Goal: Communication & Community: Answer question/provide support

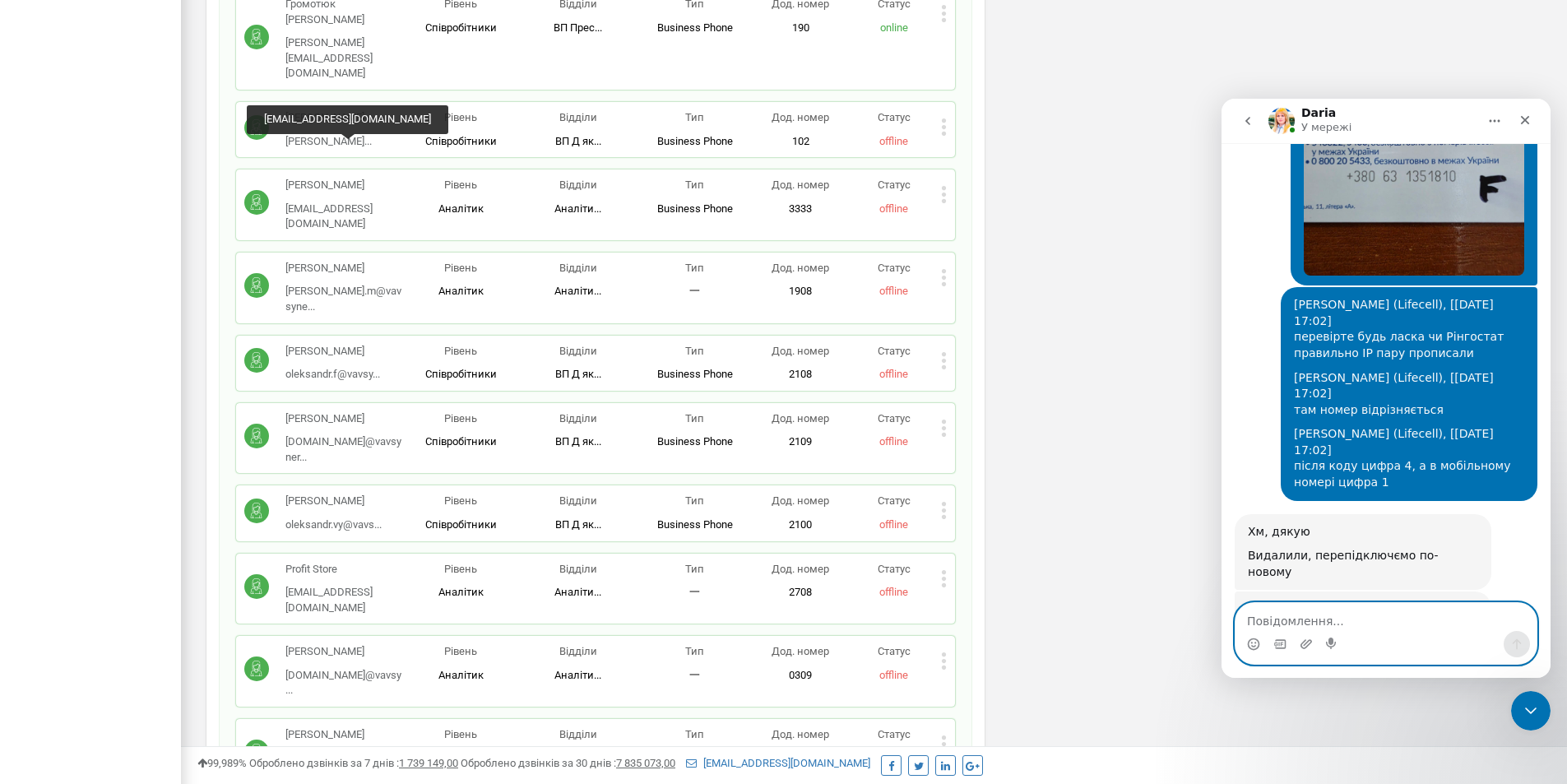
scroll to position [3170, 0]
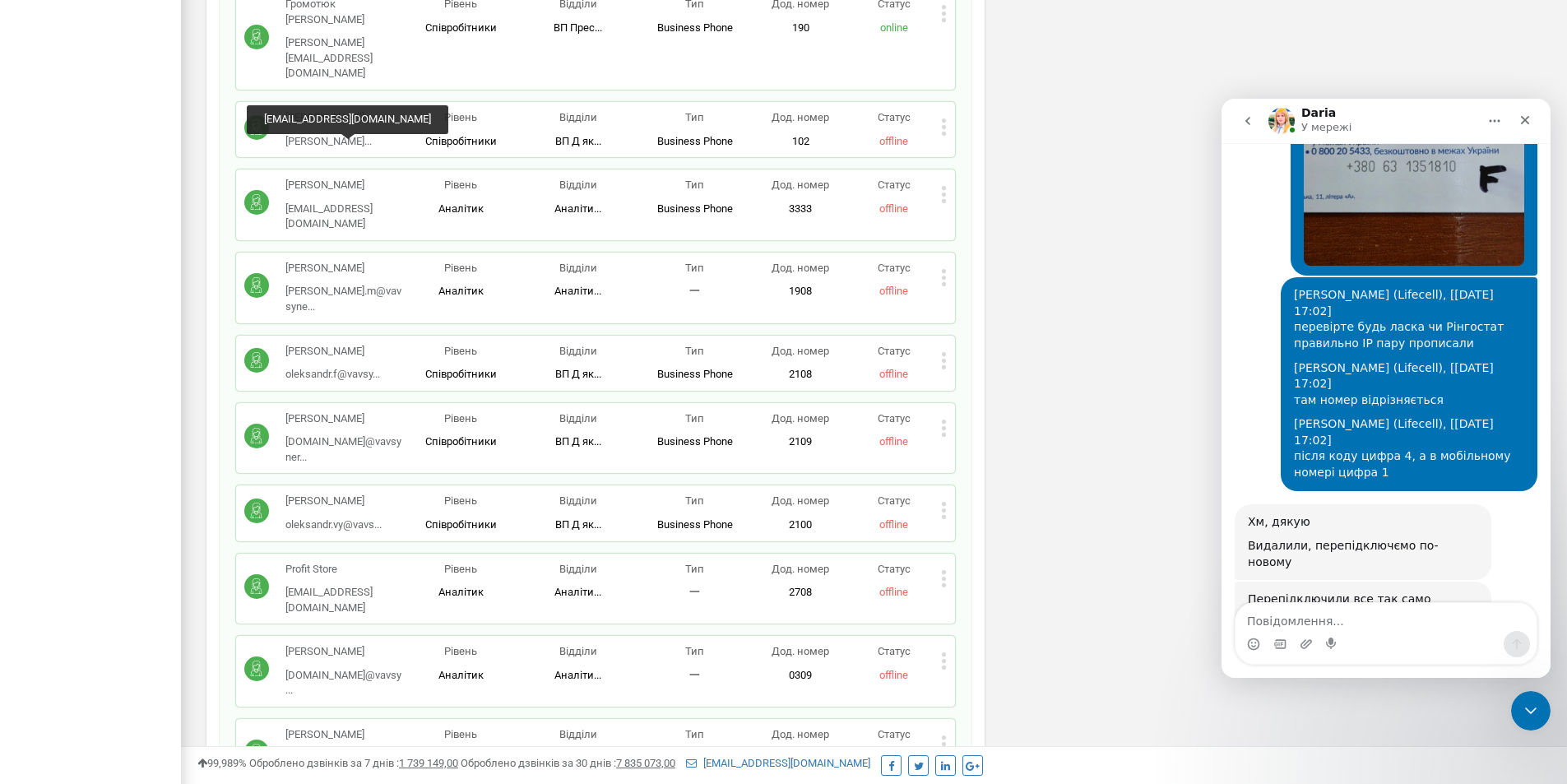
click at [1346, 607] on img "Daria каже…" at bounding box center [1358, 619] width 221 height 24
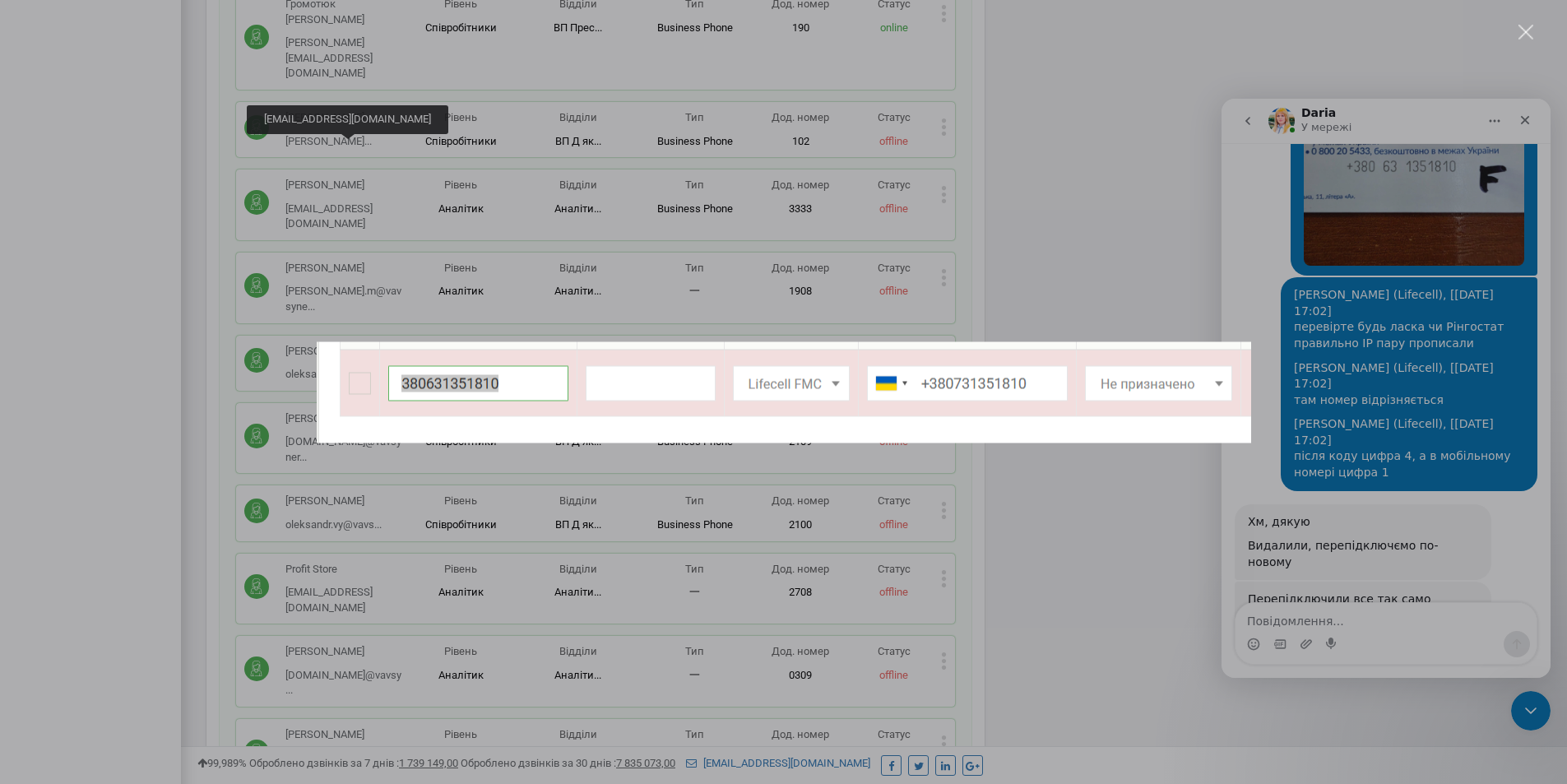
click at [1345, 404] on div "Месенджер Intercom" at bounding box center [784, 392] width 1567 height 784
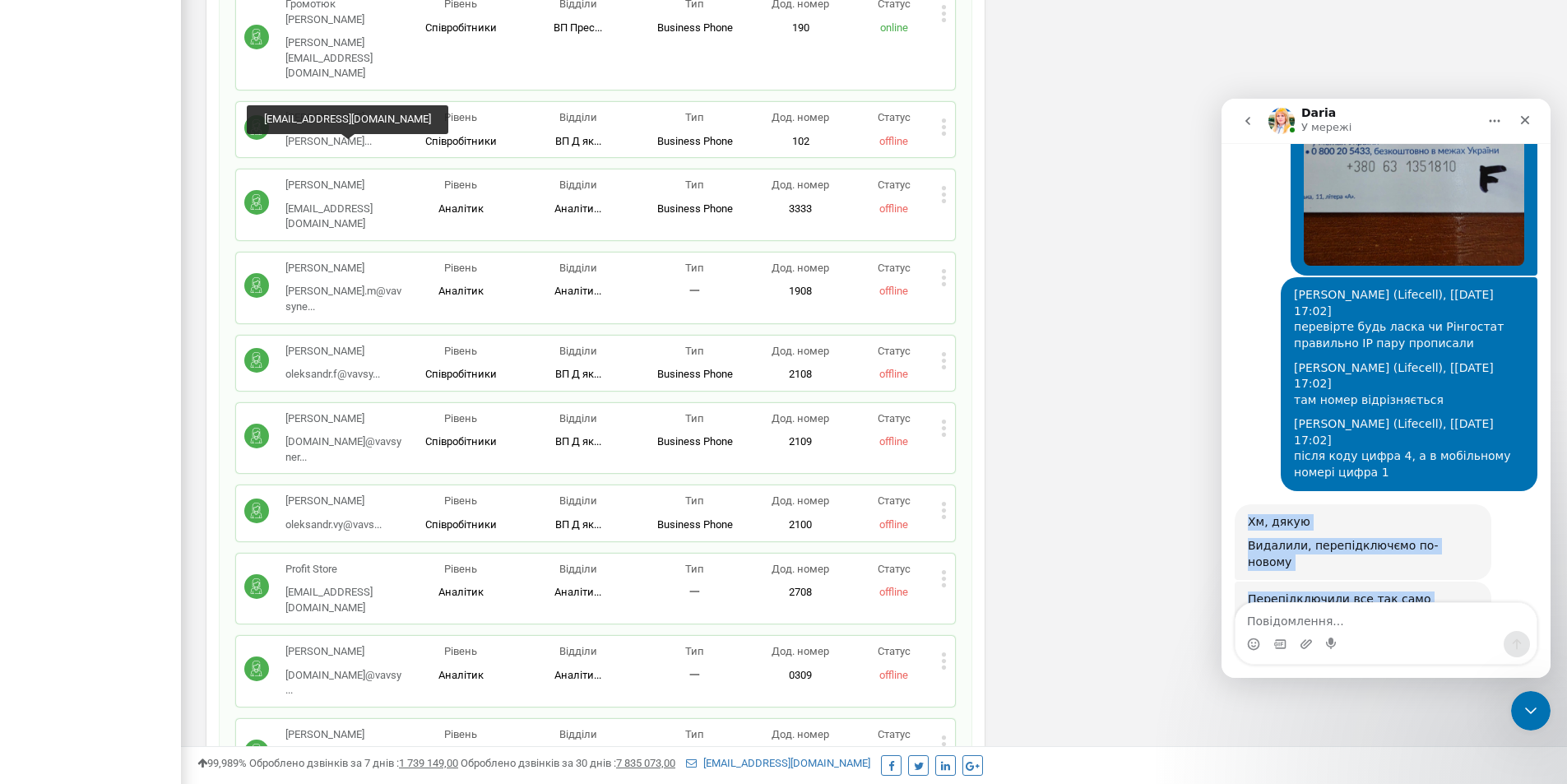
drag, startPoint x: 1246, startPoint y: 323, endPoint x: 1470, endPoint y: 565, distance: 329.8
copy div "Хм, дякую Видалили, перепідключємо по-новому Daria • 18 хв. тому Перепідключили…"
click at [1379, 607] on img "Daria каже…" at bounding box center [1358, 619] width 221 height 24
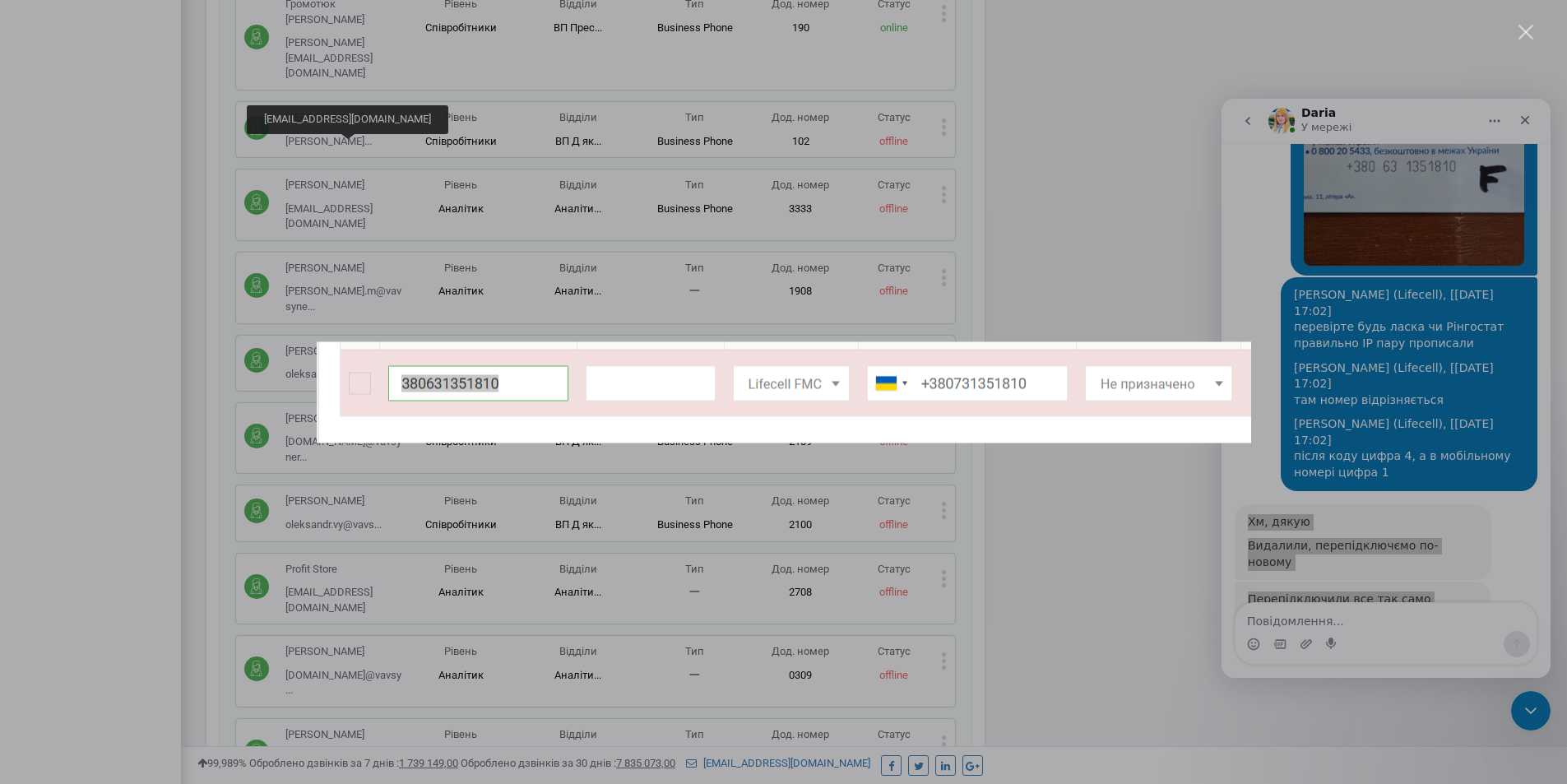
click at [1379, 405] on div "Месенджер Intercom" at bounding box center [784, 392] width 1567 height 784
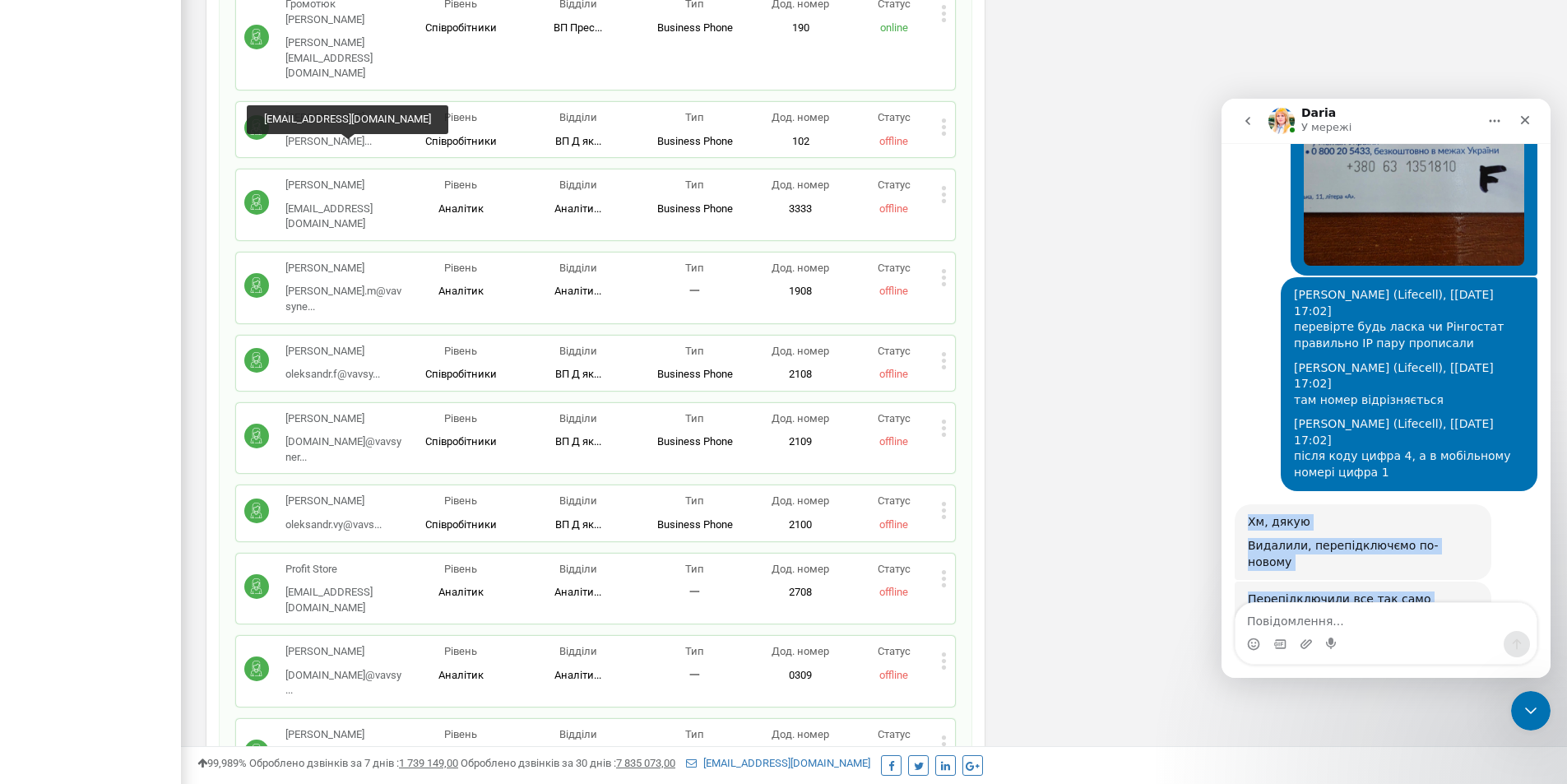
click at [1379, 607] on img "Daria каже…" at bounding box center [1358, 619] width 221 height 24
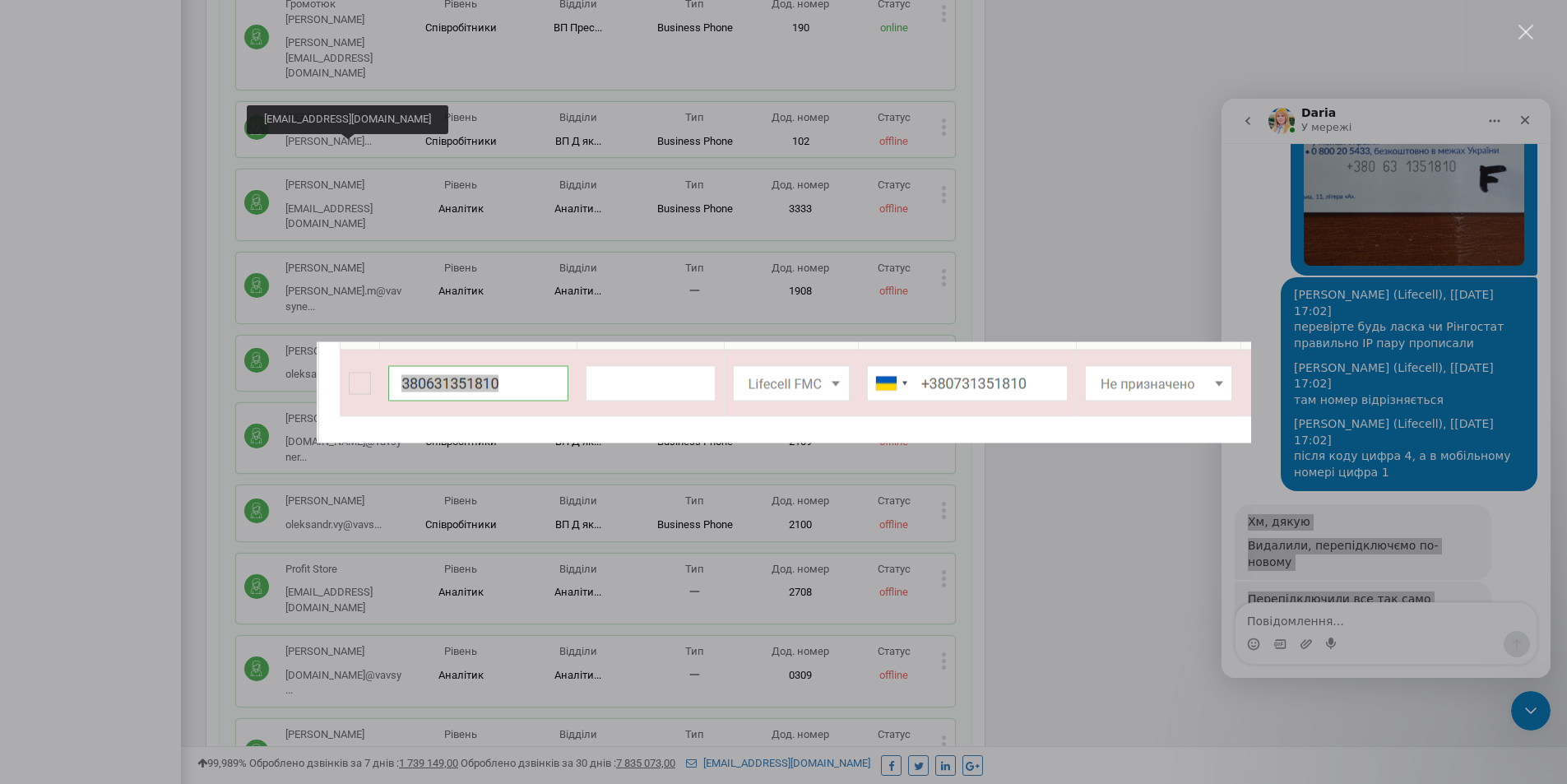
click at [1413, 577] on div "Месенджер Intercom" at bounding box center [784, 392] width 1567 height 784
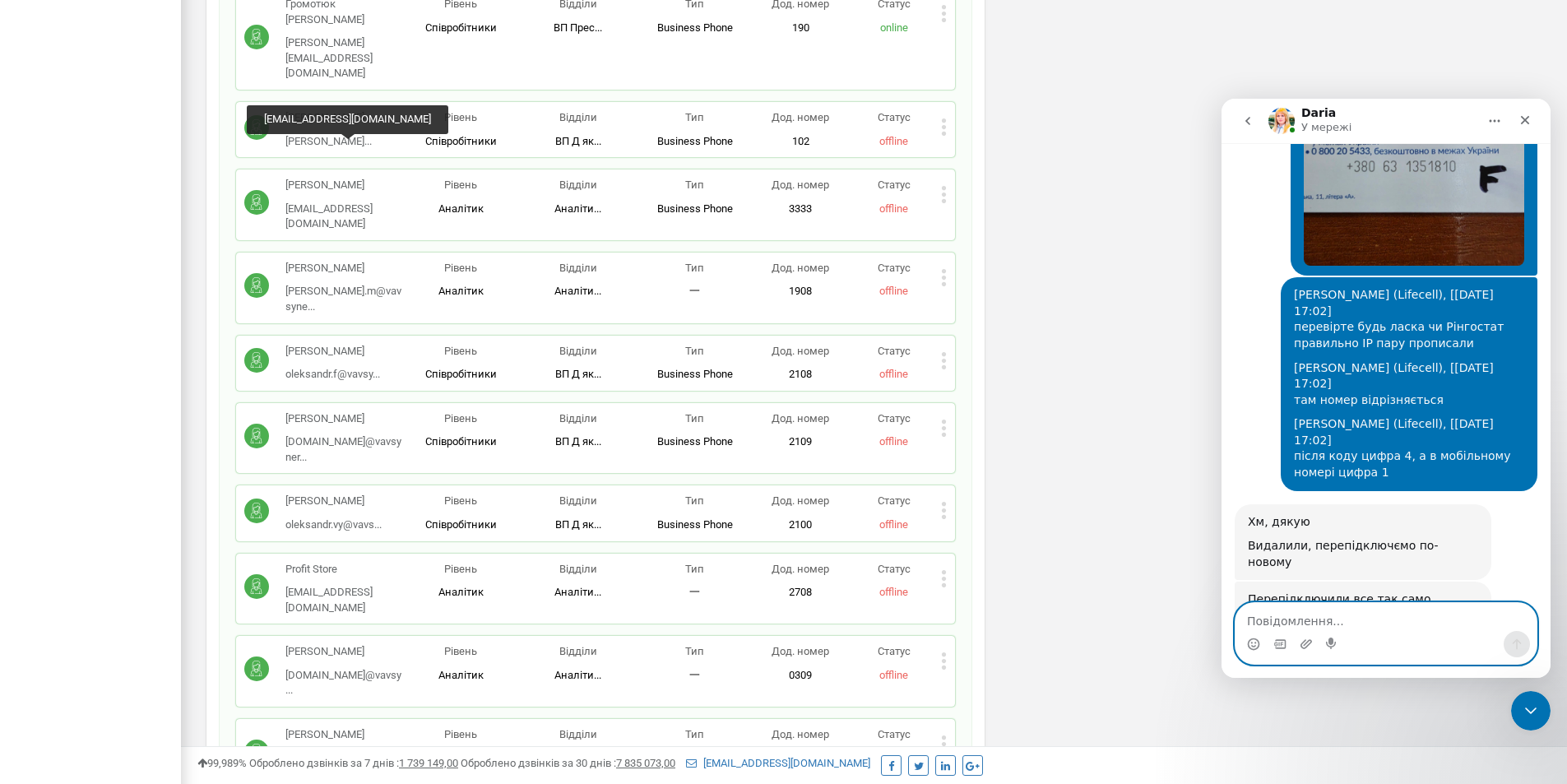
click at [1346, 620] on textarea "Повідомлення..." at bounding box center [1385, 617] width 301 height 28
paste textarea "VoIP номер [PHONE_NUMBER] а не 380731351810"
type textarea "VoIP номер [PHONE_NUMBER] а не 380731351810"
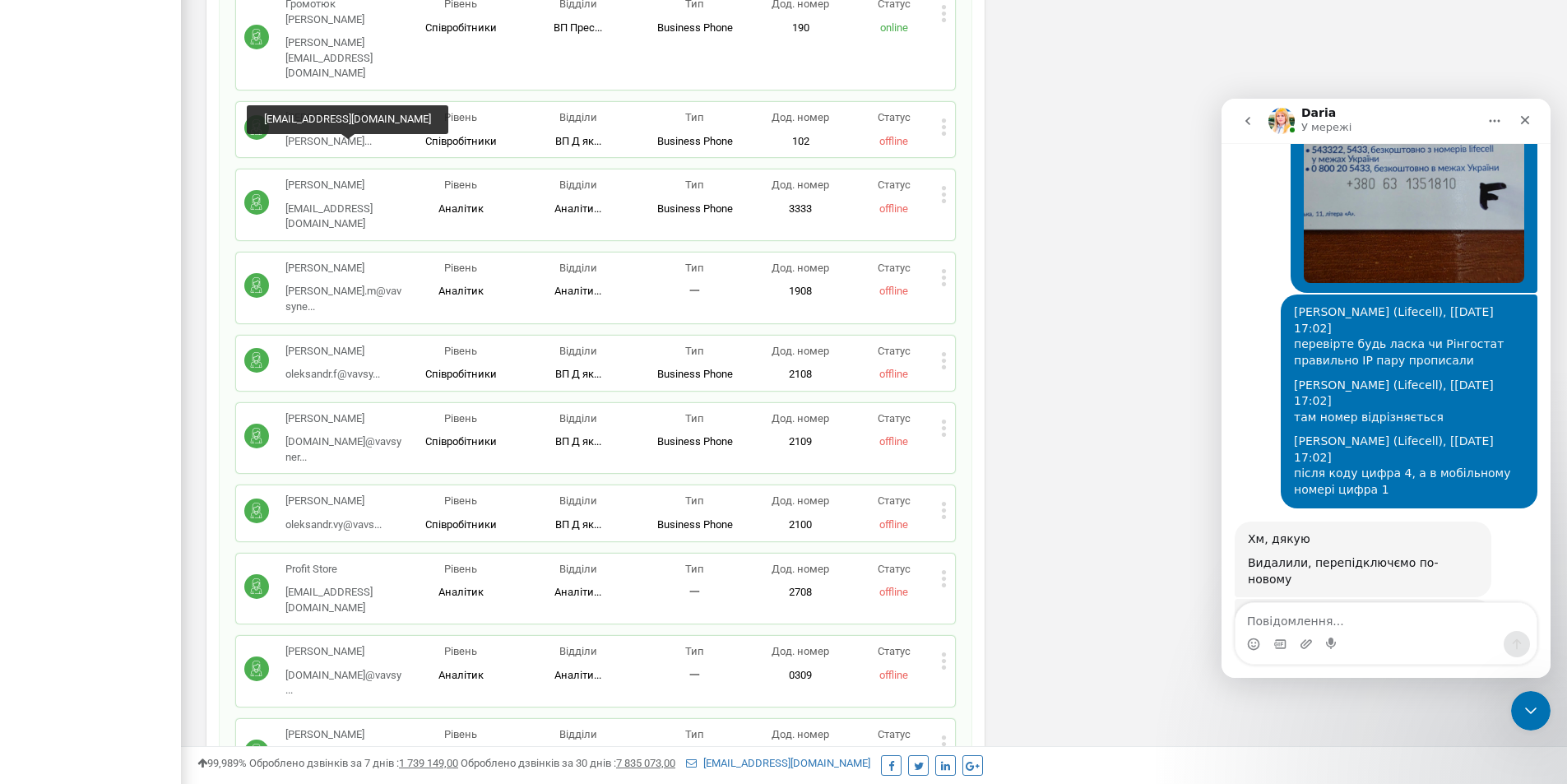
scroll to position [3235, 0]
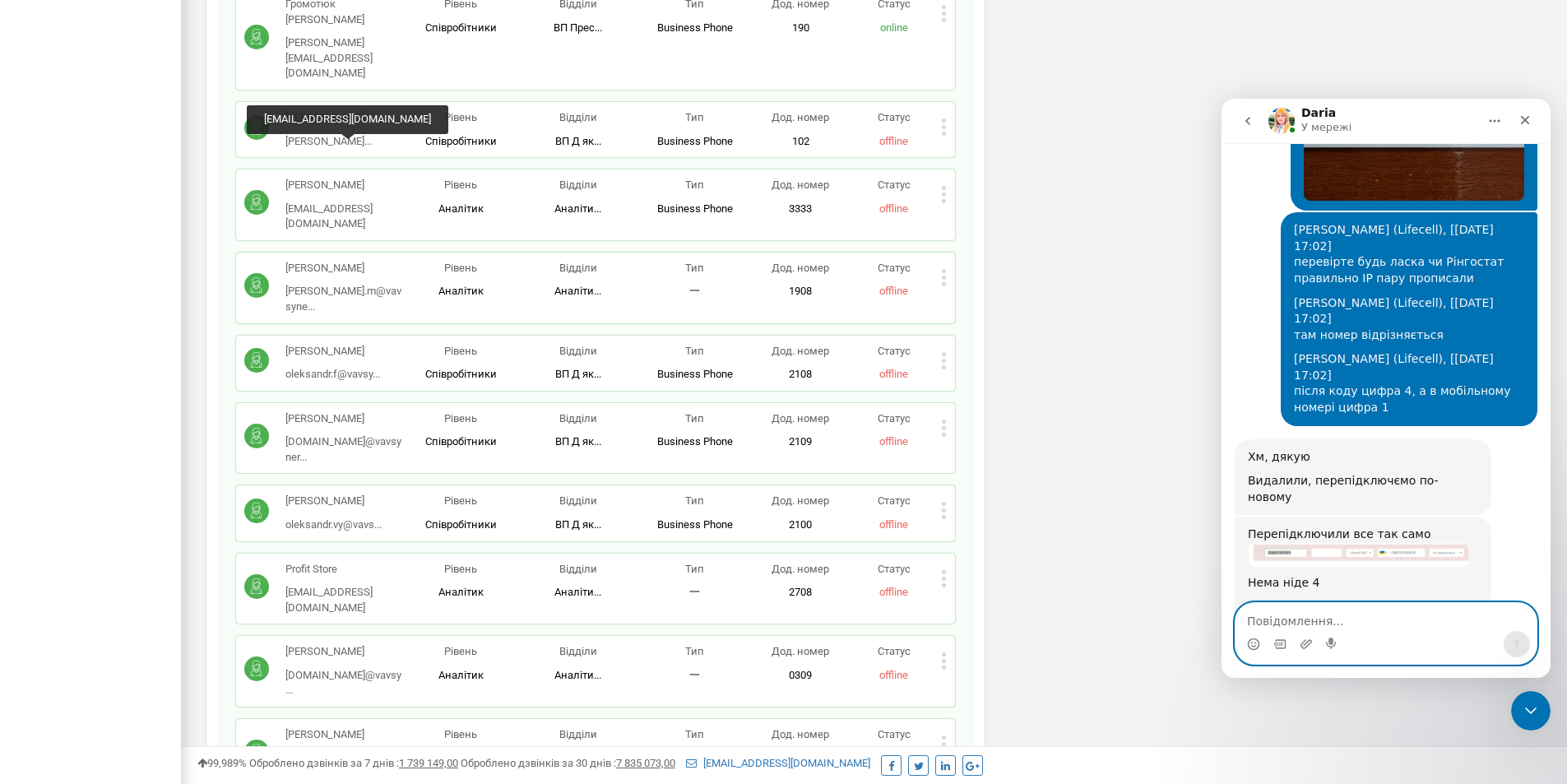
click at [1408, 610] on textarea "Повідомлення..." at bounding box center [1385, 617] width 301 height 28
paste textarea "там після 073 цифра 4., просто саме 380731351810 не буловільний"
type textarea "там після 073 цифра 4., просто саме 380731351810 не буловільний"
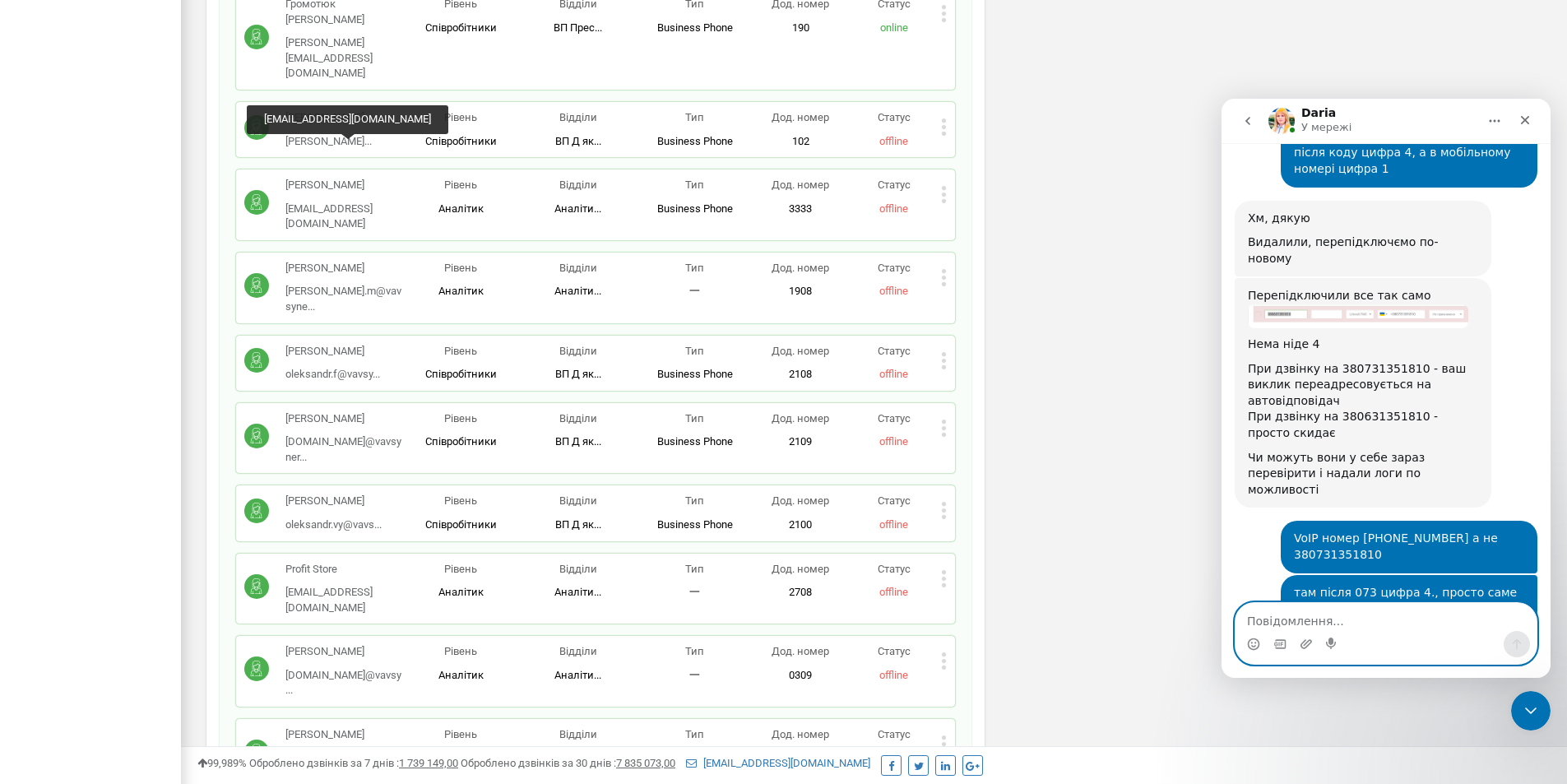
scroll to position [3476, 0]
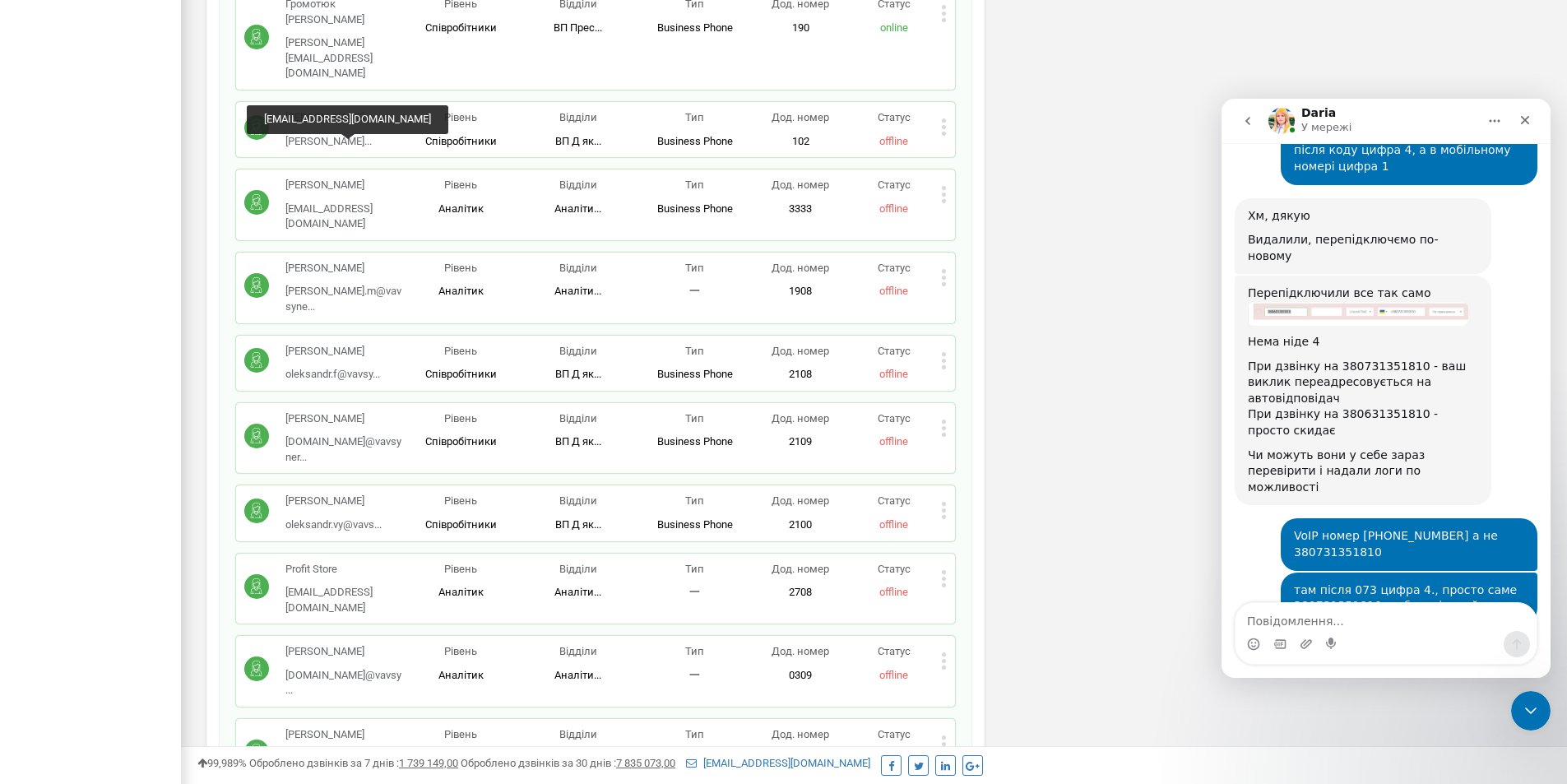
click at [1318, 679] on img "Daria каже…" at bounding box center [1358, 727] width 221 height 97
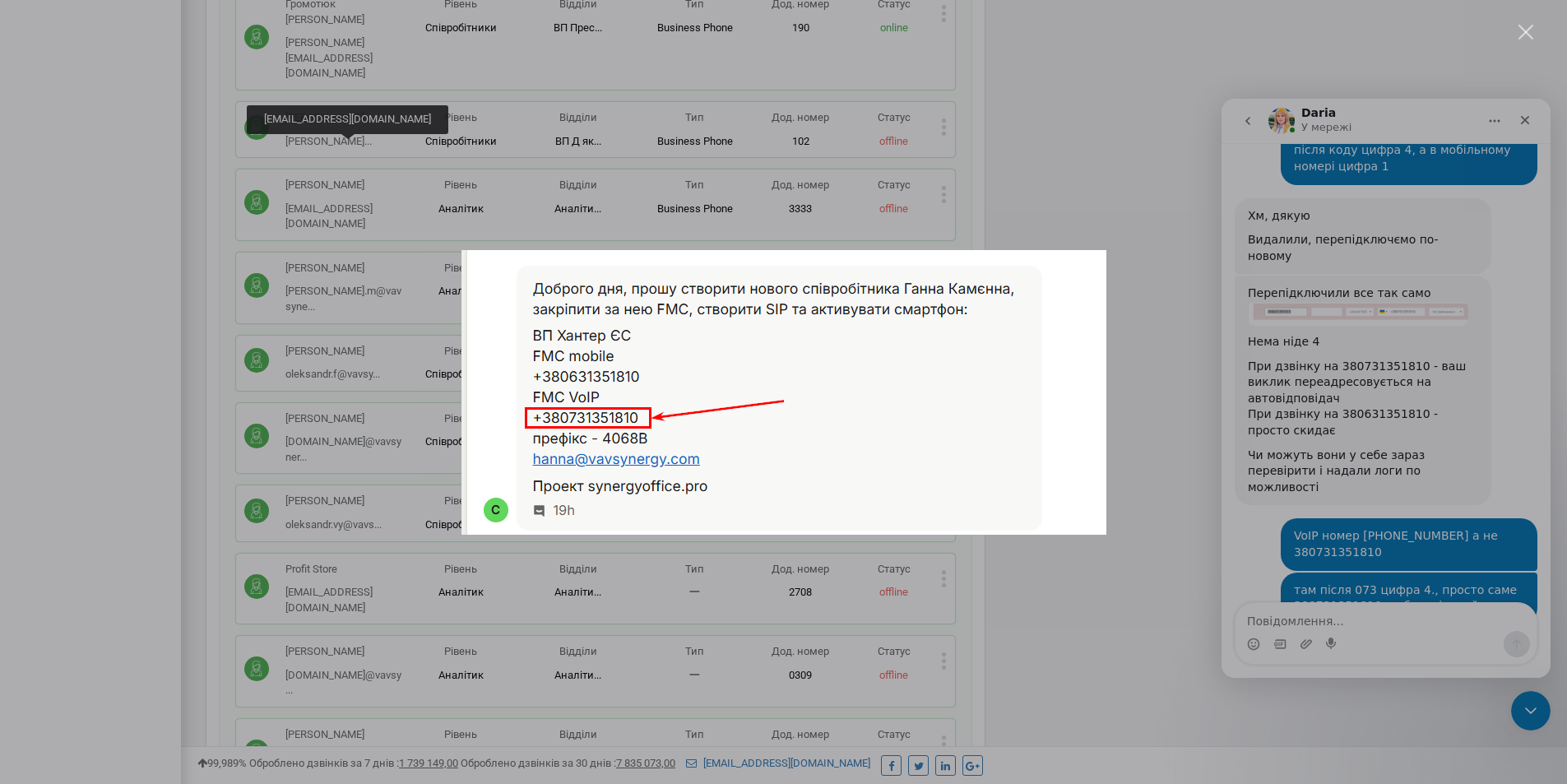
click at [1304, 487] on div "Месенджер Intercom" at bounding box center [784, 392] width 1567 height 784
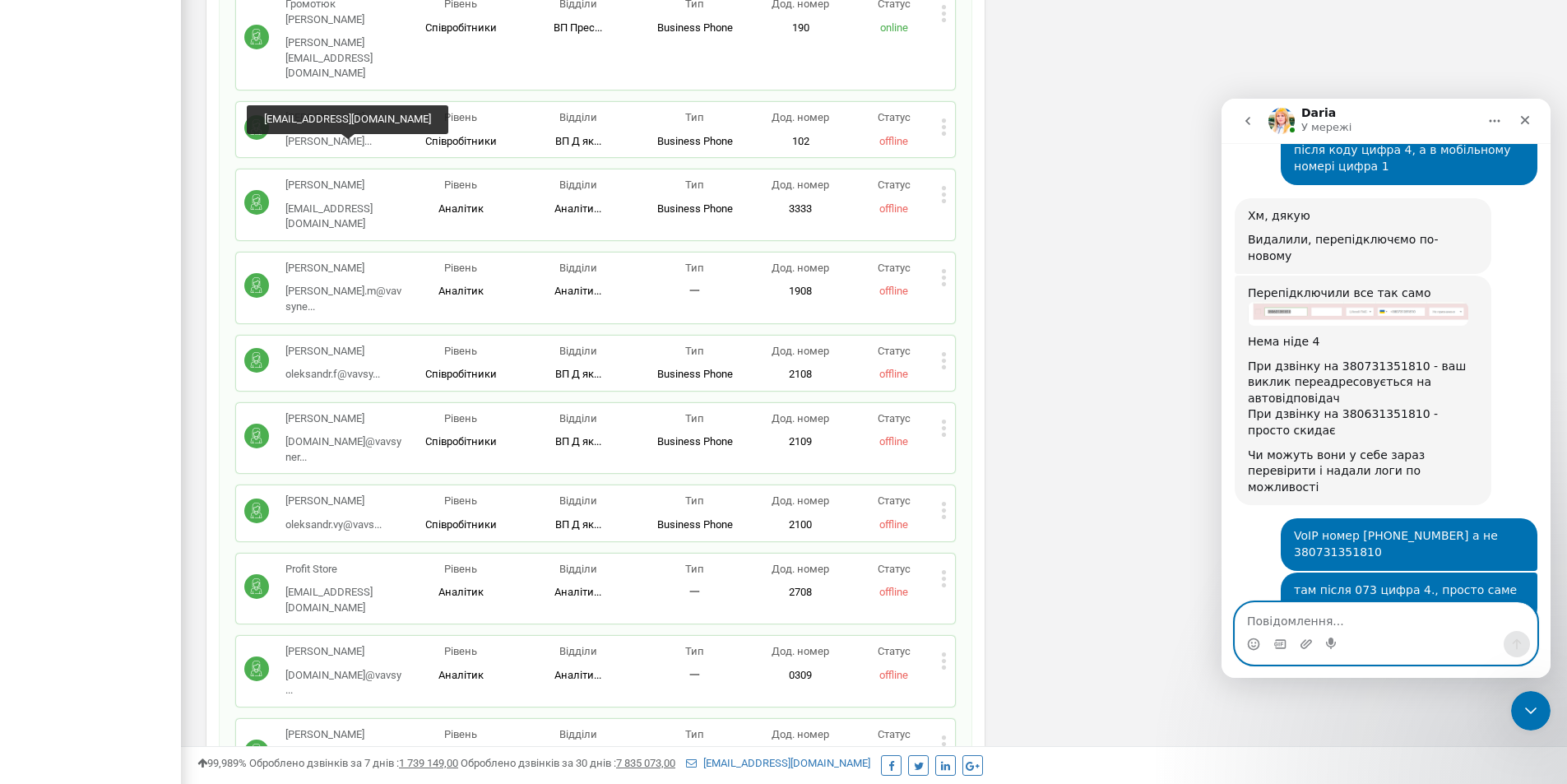
click at [1303, 618] on textarea "Повідомлення..." at bounding box center [1385, 617] width 301 height 28
type textarea "+"
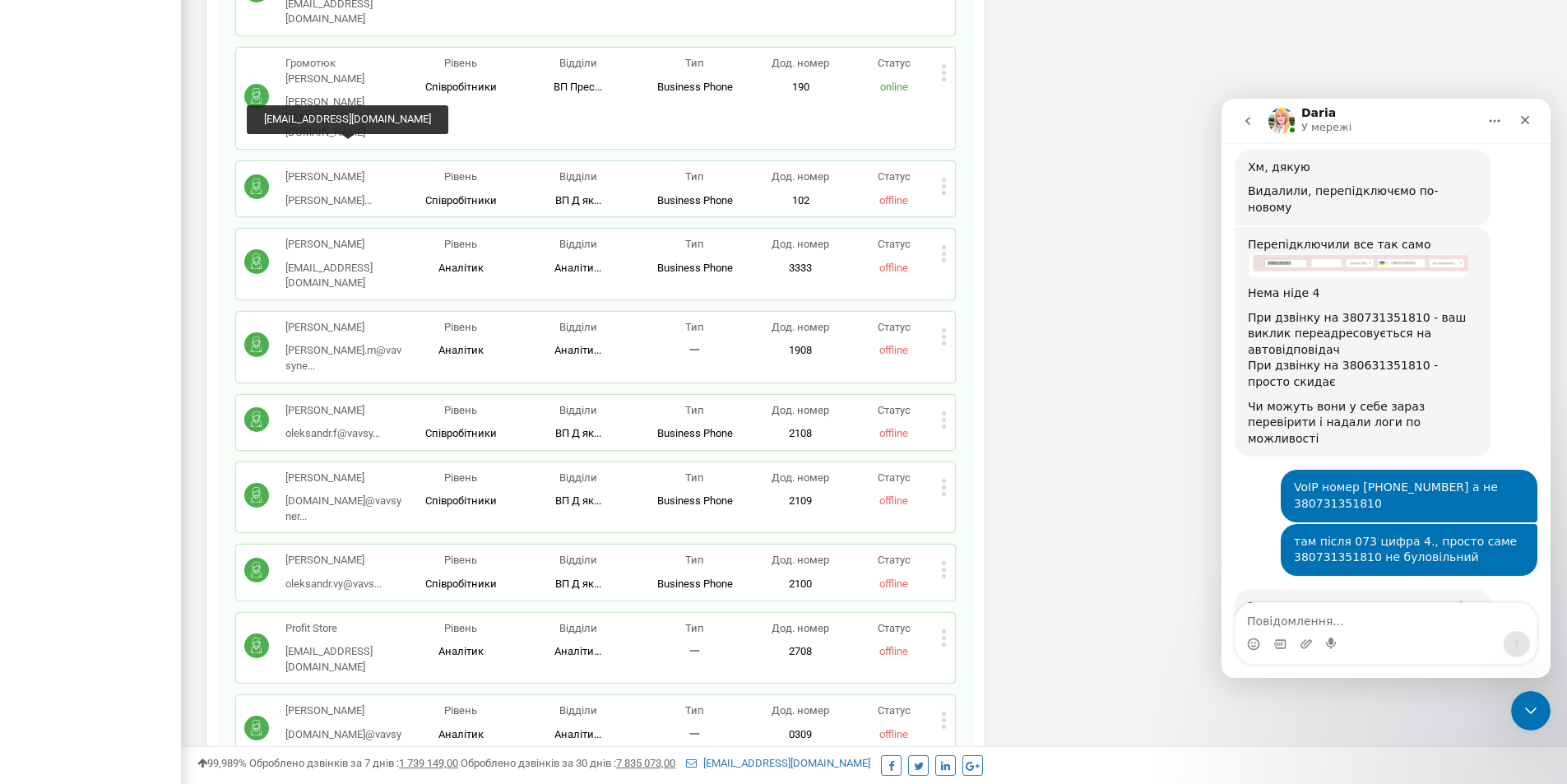
scroll to position [6175, 0]
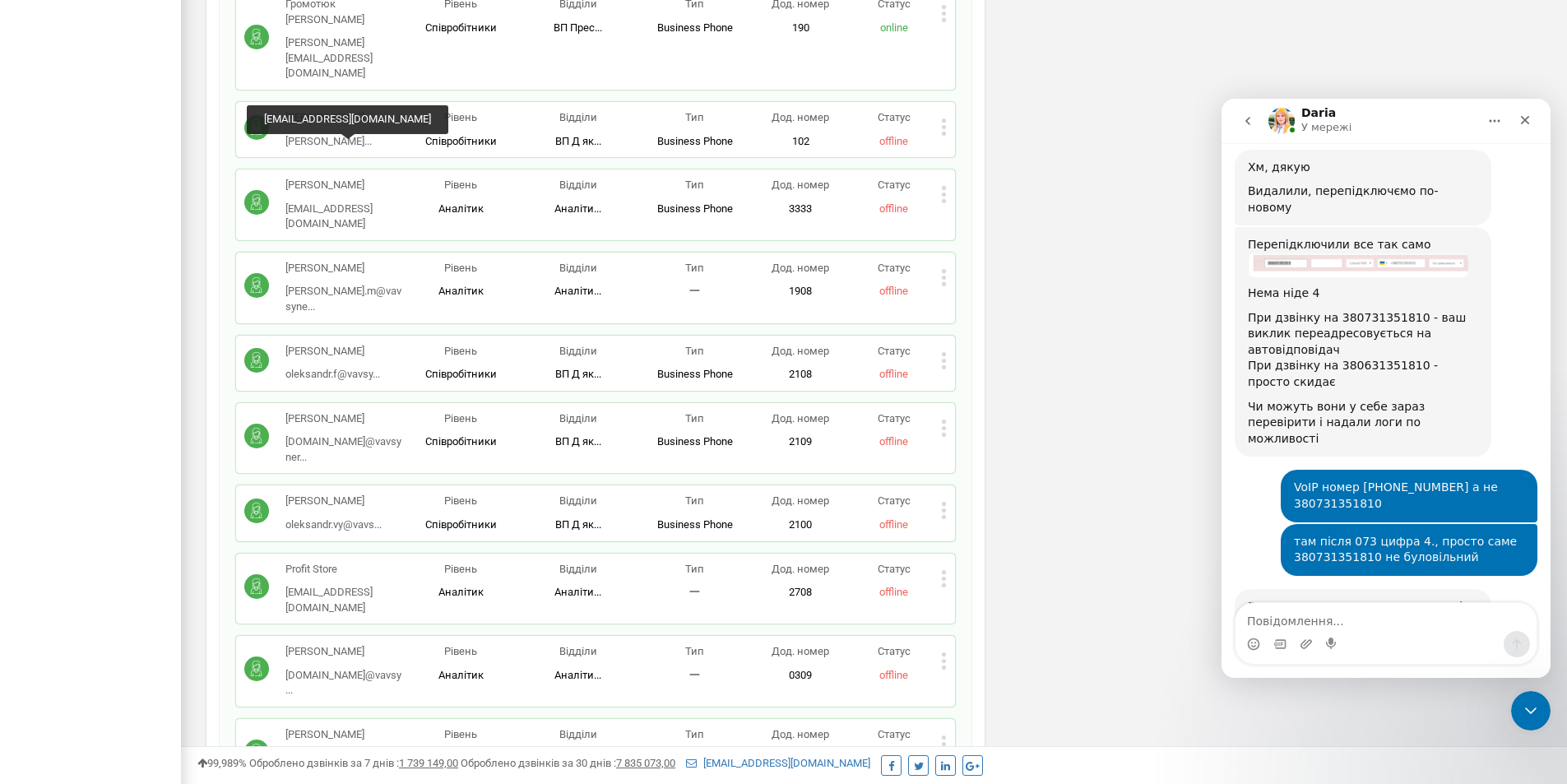
drag, startPoint x: 220, startPoint y: 112, endPoint x: 166, endPoint y: 54, distance: 79.2
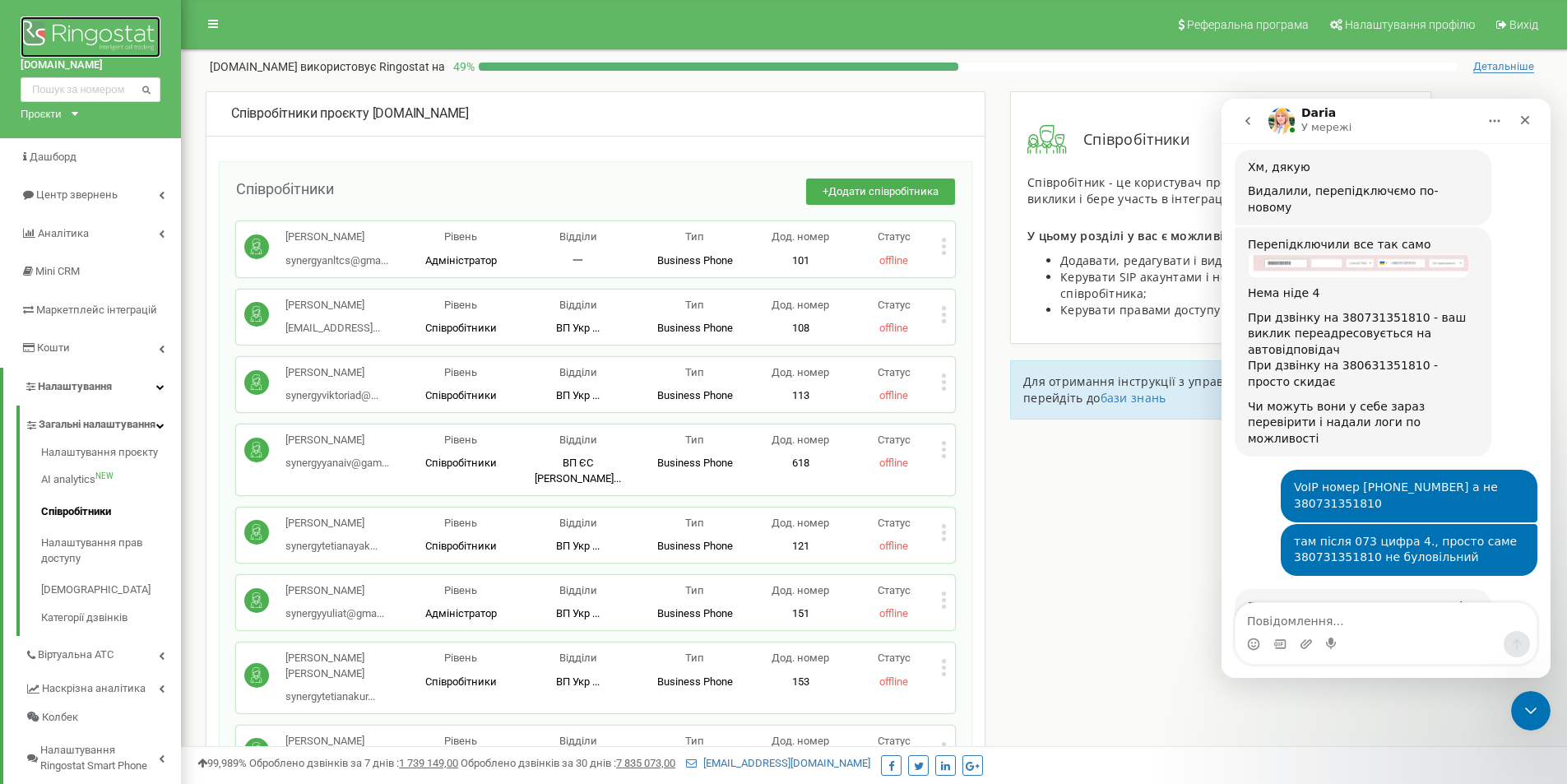
click at [106, 26] on img at bounding box center [91, 37] width 140 height 41
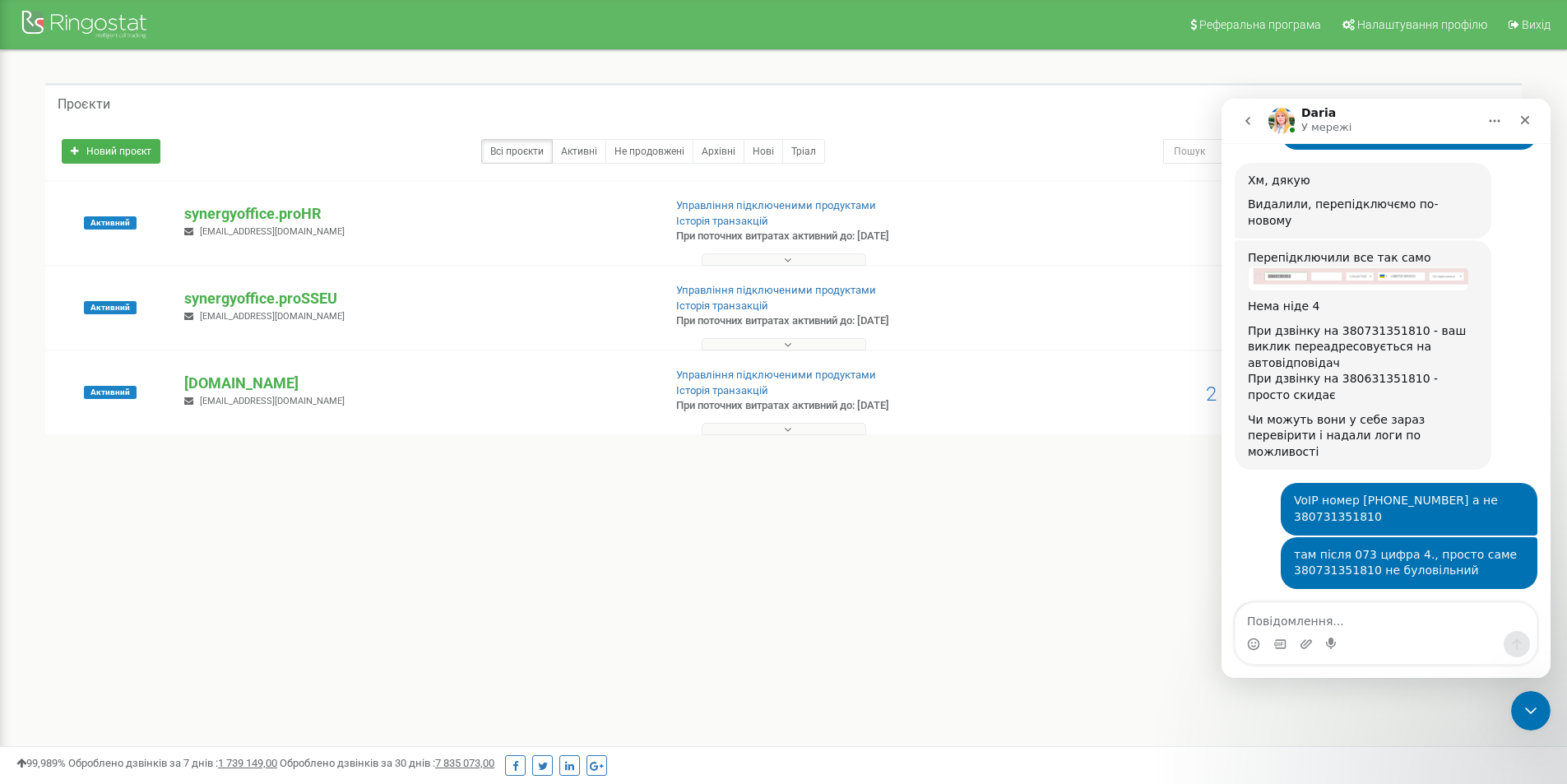
scroll to position [3524, 0]
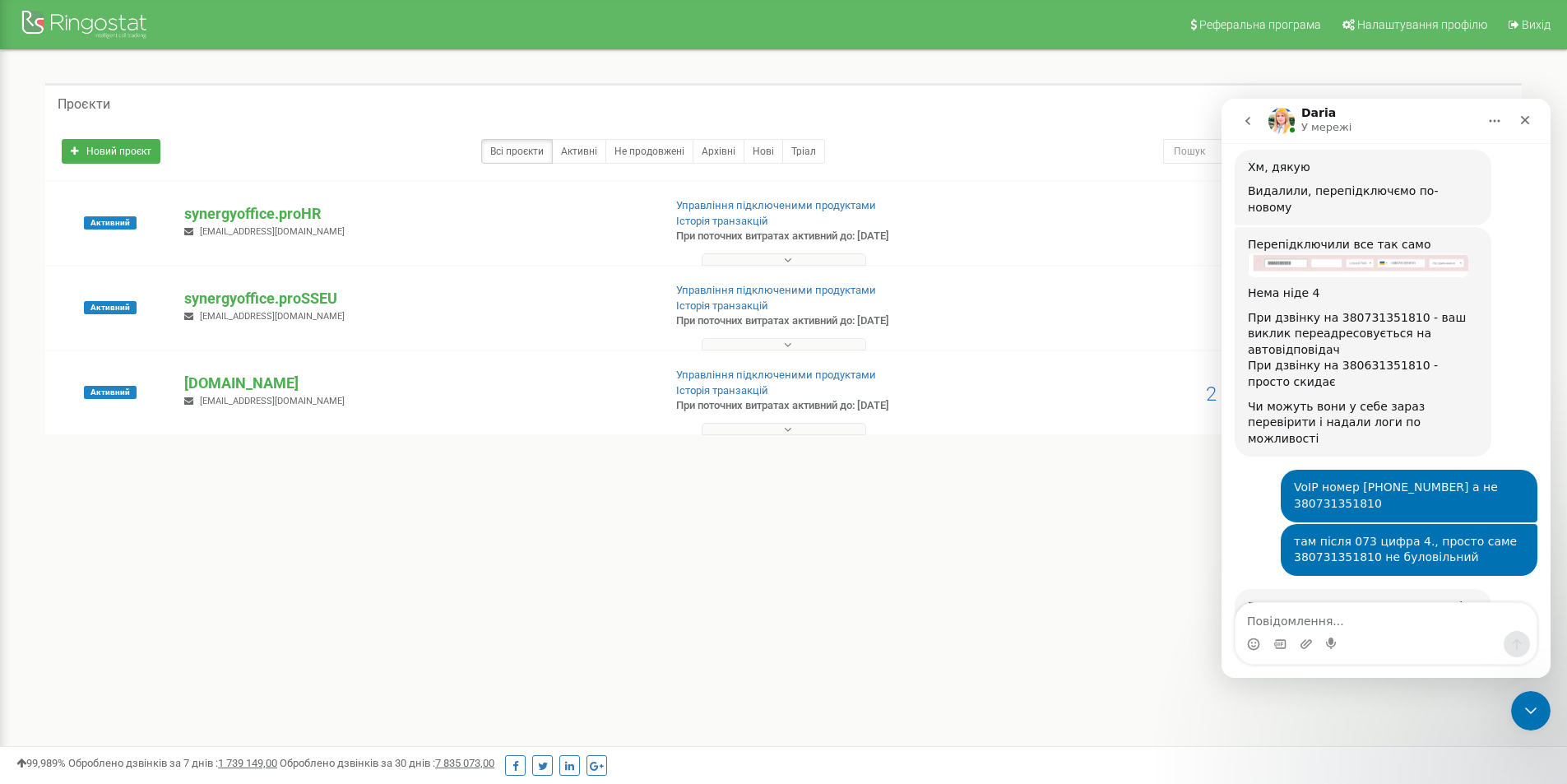
click at [1365, 631] on img "Daria каже…" at bounding box center [1358, 679] width 221 height 97
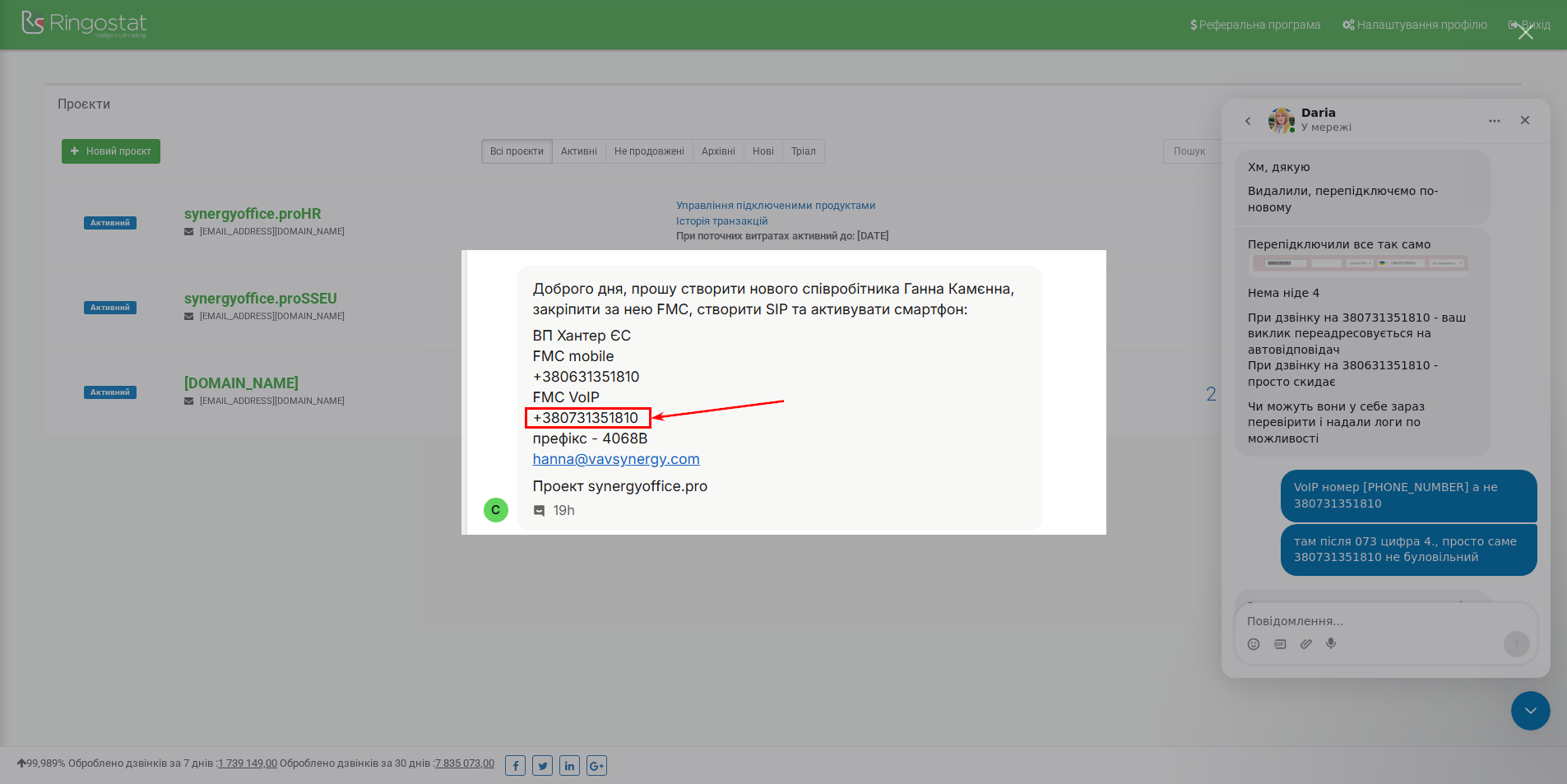
click at [662, 425] on img "Закрити" at bounding box center [784, 392] width 645 height 284
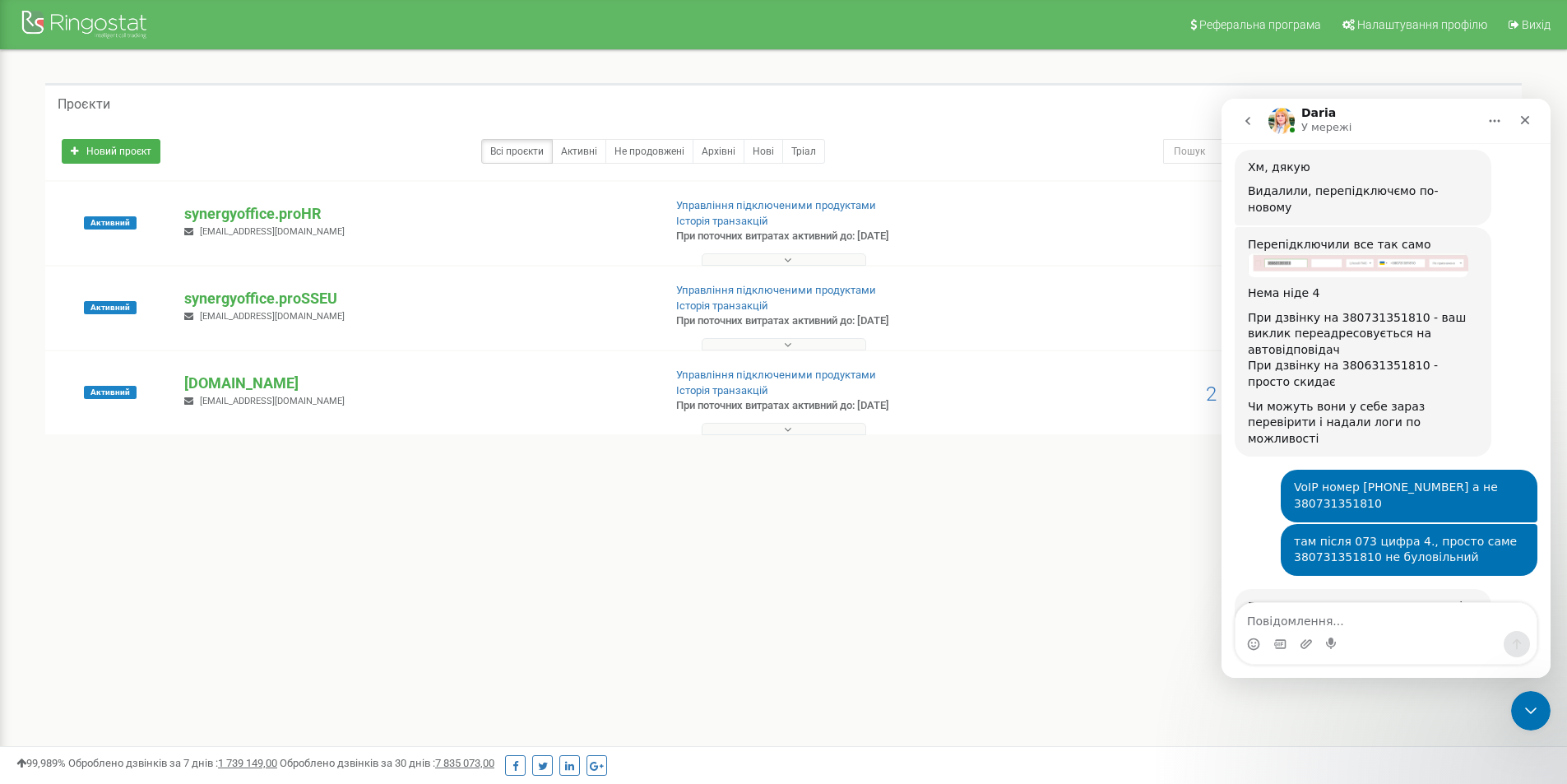
click at [1412, 631] on img "Daria каже…" at bounding box center [1358, 679] width 221 height 97
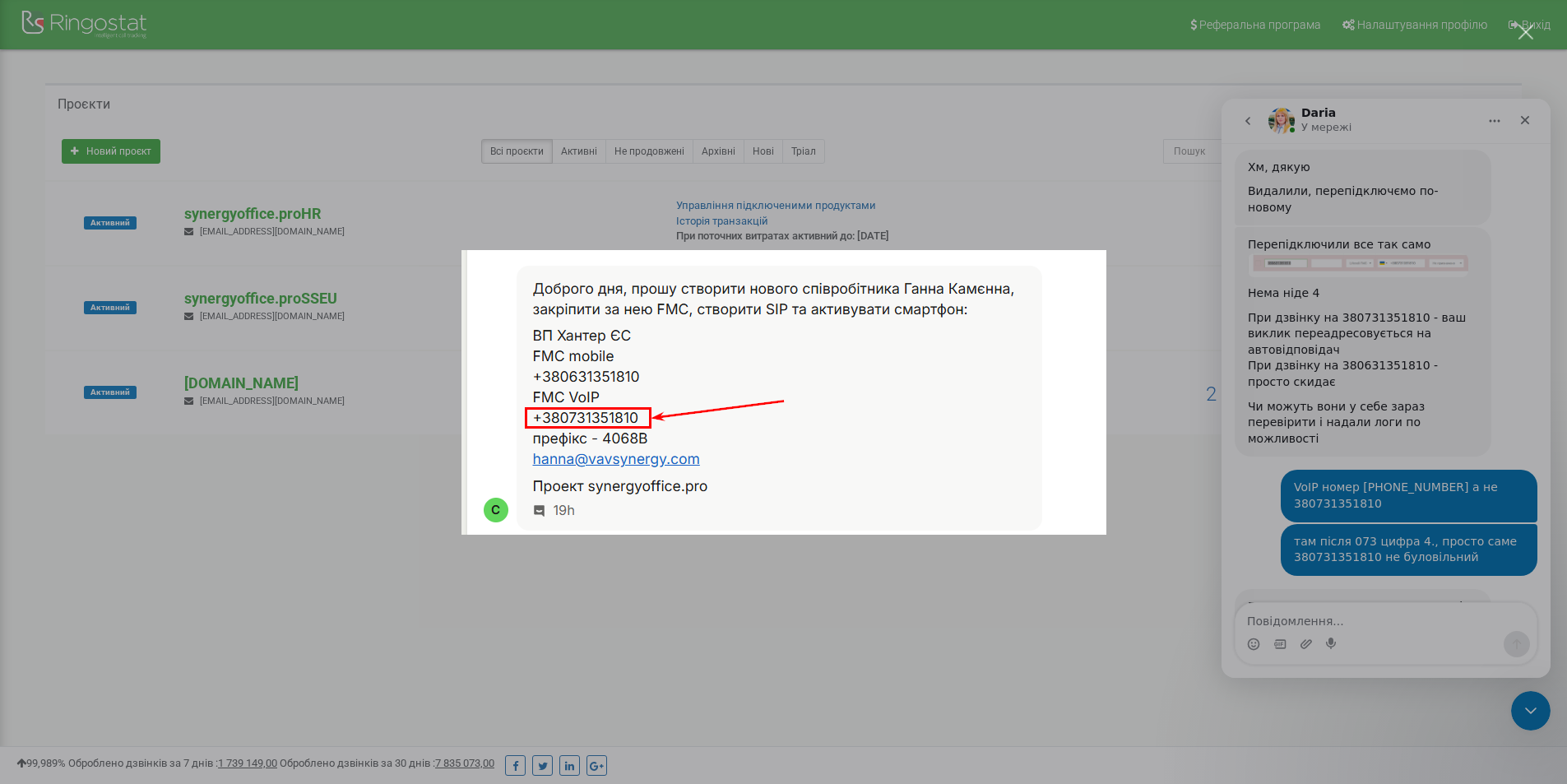
click at [1331, 432] on div "Месенджер Intercom" at bounding box center [784, 392] width 1567 height 784
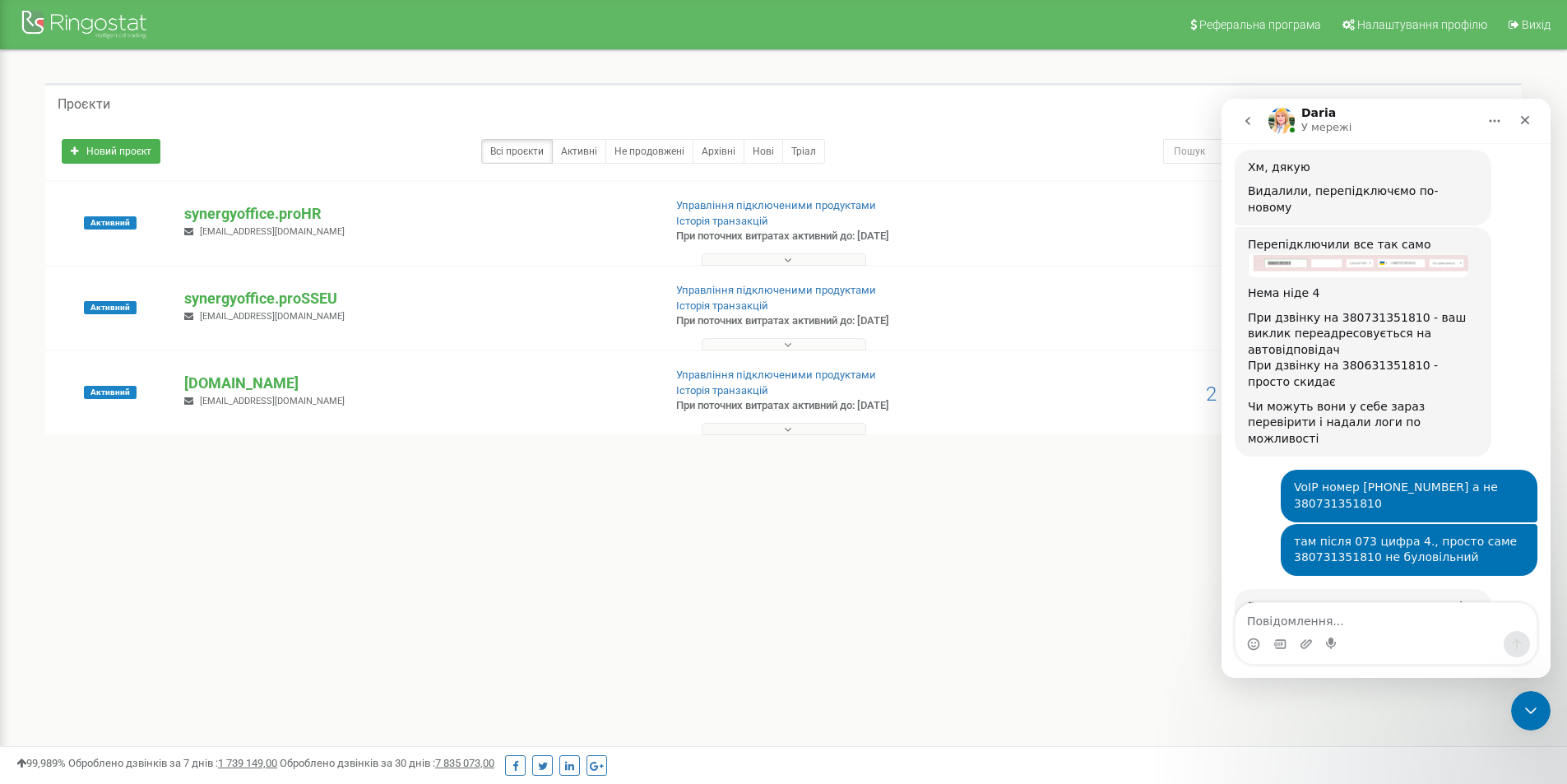
click at [1345, 631] on img "Daria каже…" at bounding box center [1358, 679] width 221 height 97
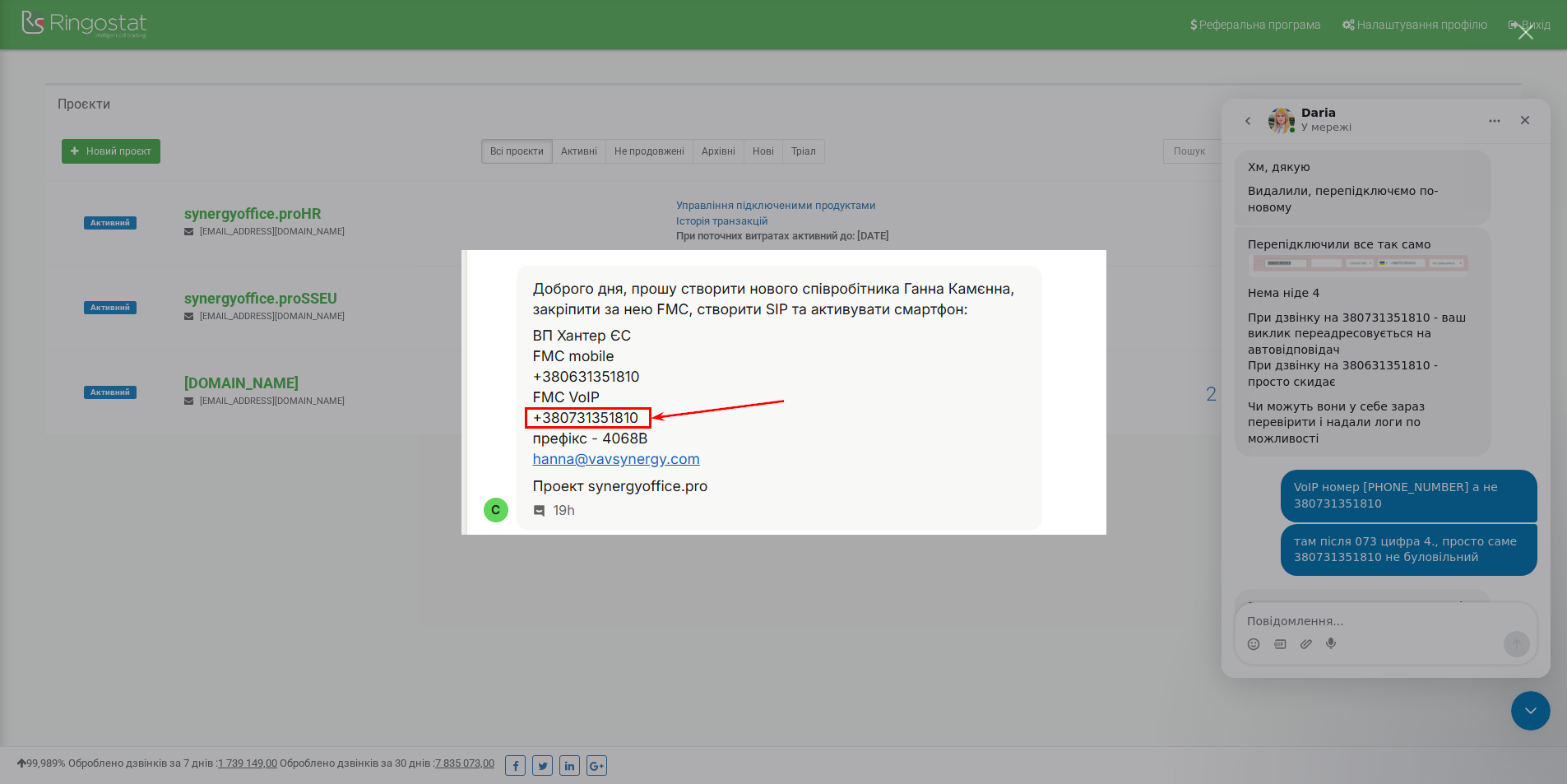
click at [633, 390] on img "Закрити" at bounding box center [784, 392] width 645 height 284
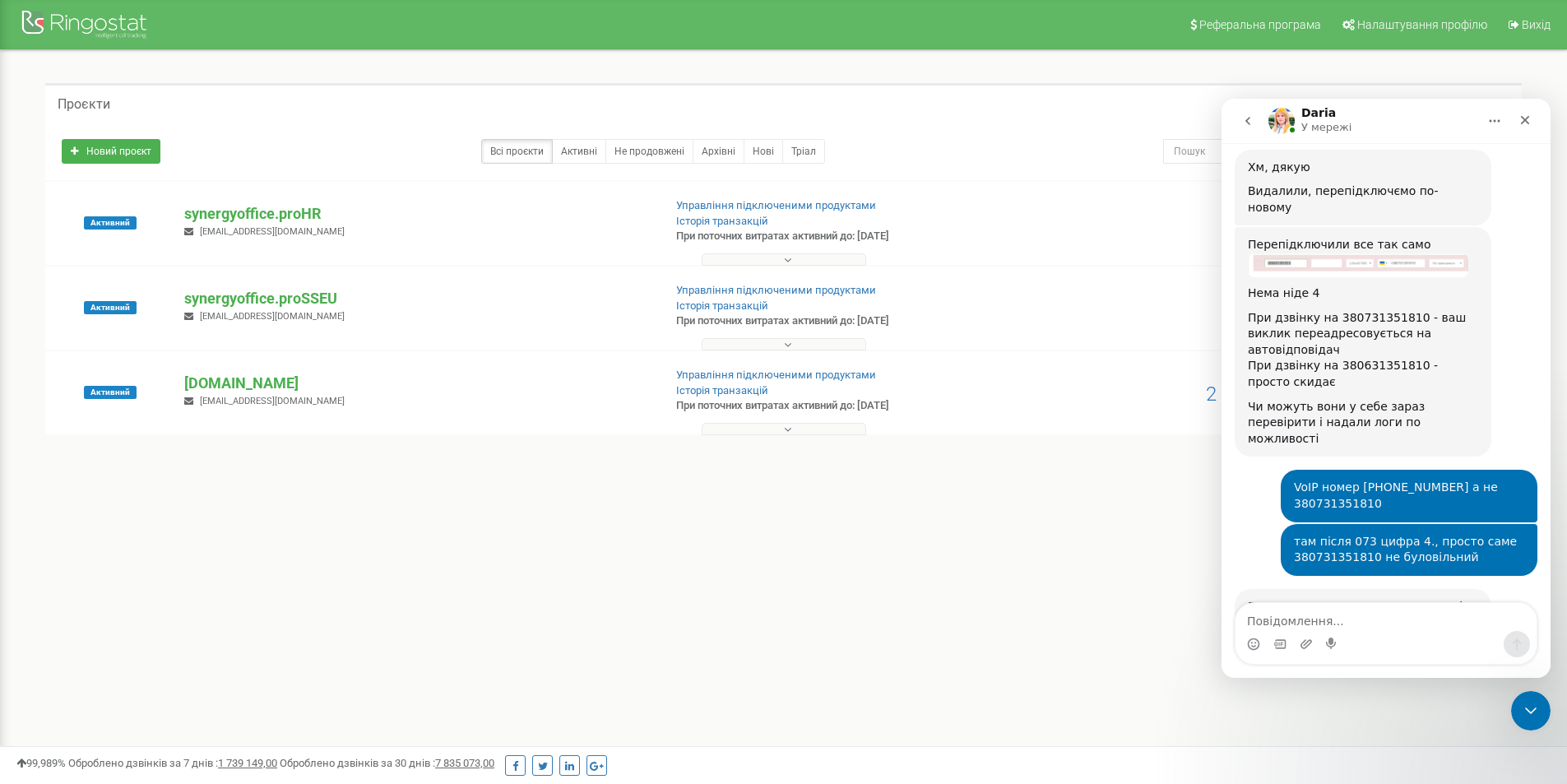
click at [1285, 631] on img "Daria каже…" at bounding box center [1358, 679] width 221 height 97
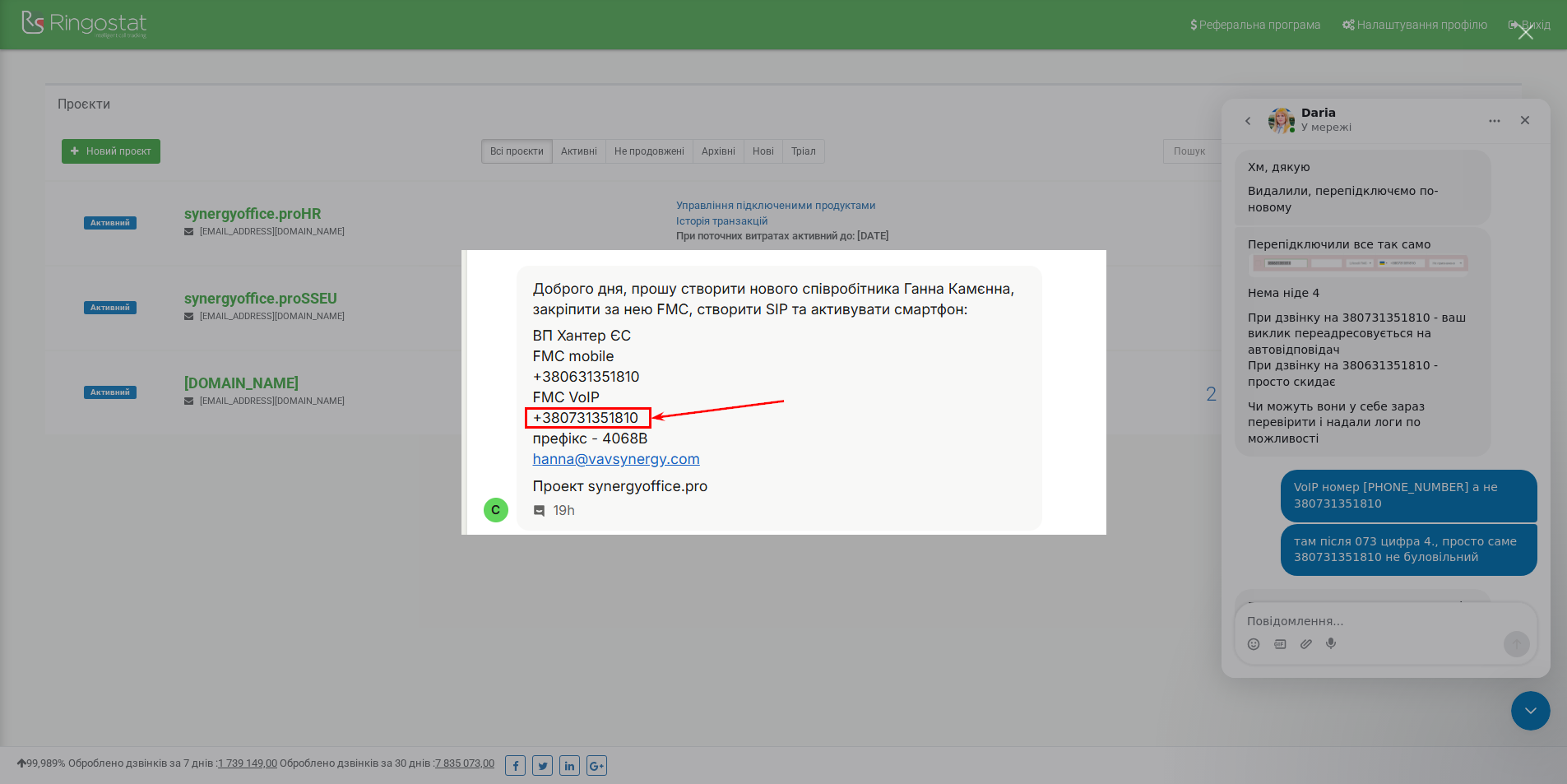
click at [1349, 427] on div "Месенджер Intercom" at bounding box center [784, 392] width 1567 height 784
click at [1349, 631] on img "Daria каже…" at bounding box center [1358, 679] width 221 height 97
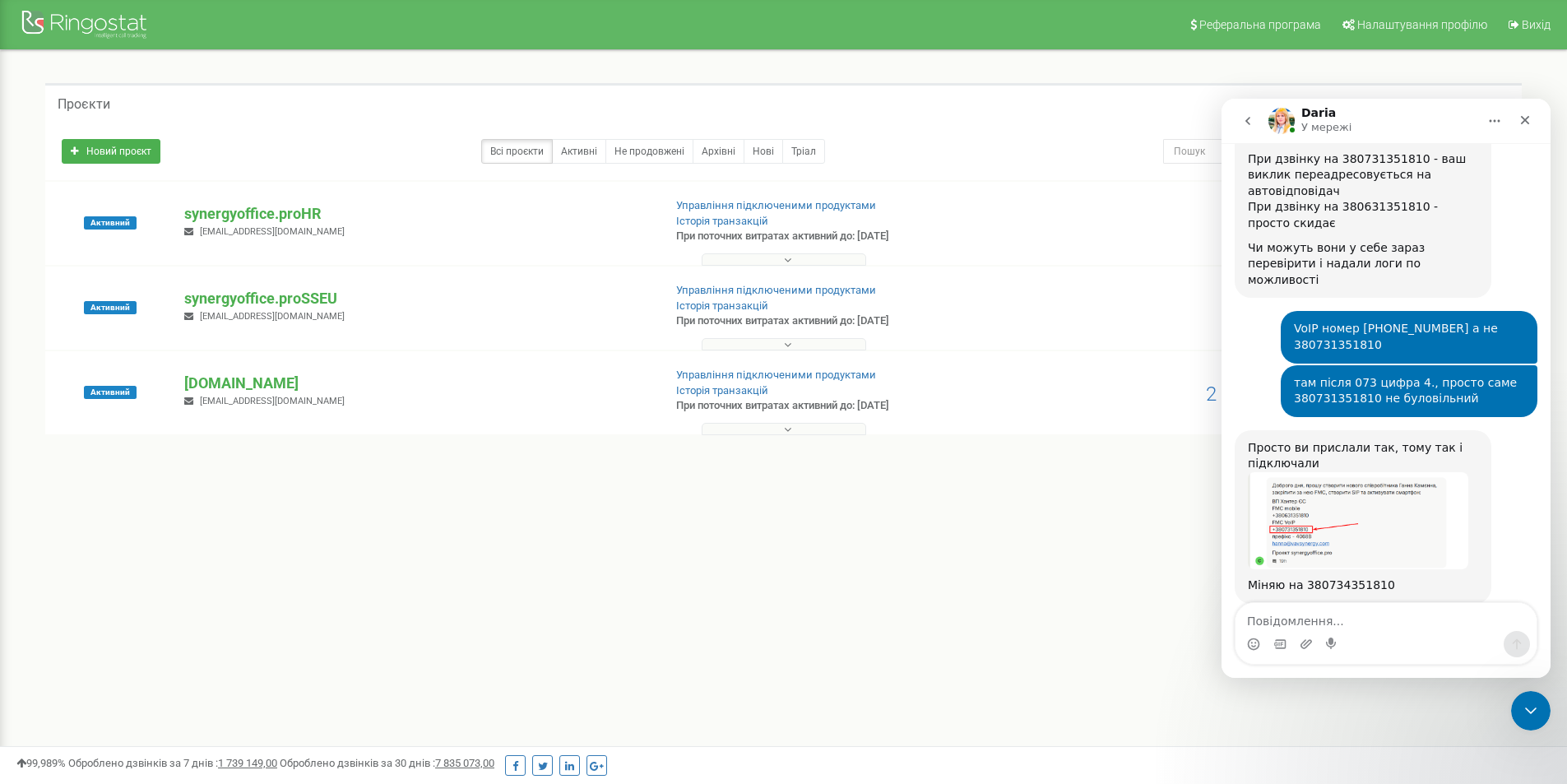
scroll to position [3683, 0]
click at [1294, 619] on textarea "Повідомлення..." at bounding box center [1385, 617] width 301 height 28
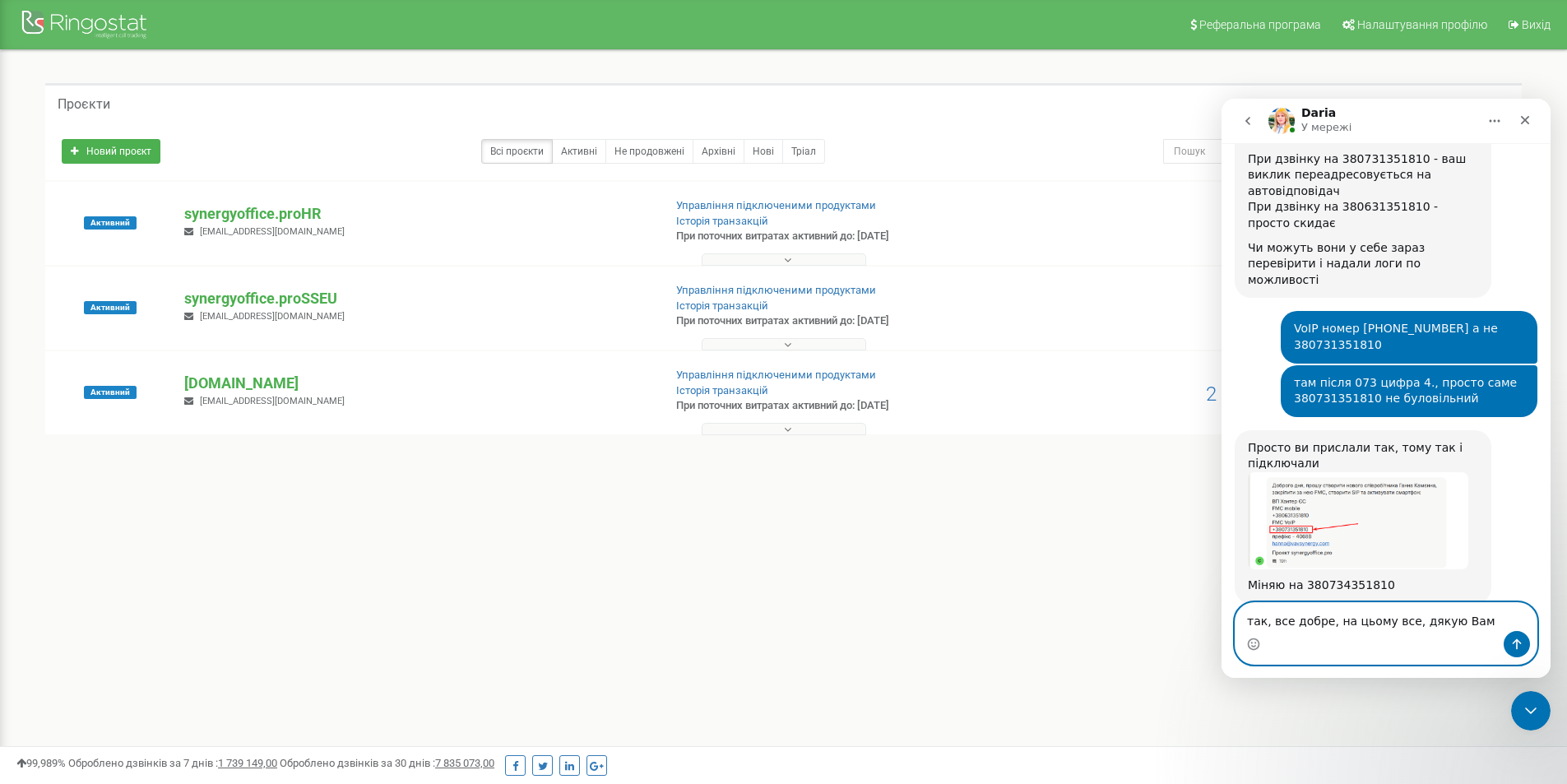
type textarea "так, все добре, на цьому все, дякую Вам!"
